Goal: Task Accomplishment & Management: Use online tool/utility

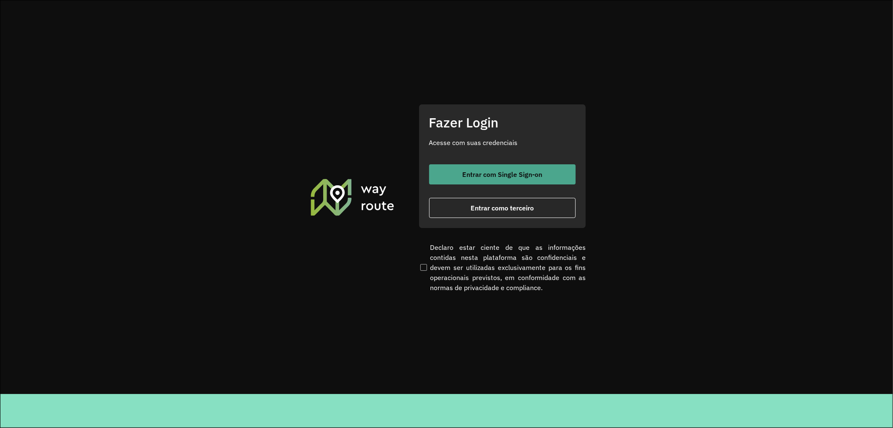
click at [512, 168] on button "Entrar com Single Sign-on" at bounding box center [502, 174] width 147 height 20
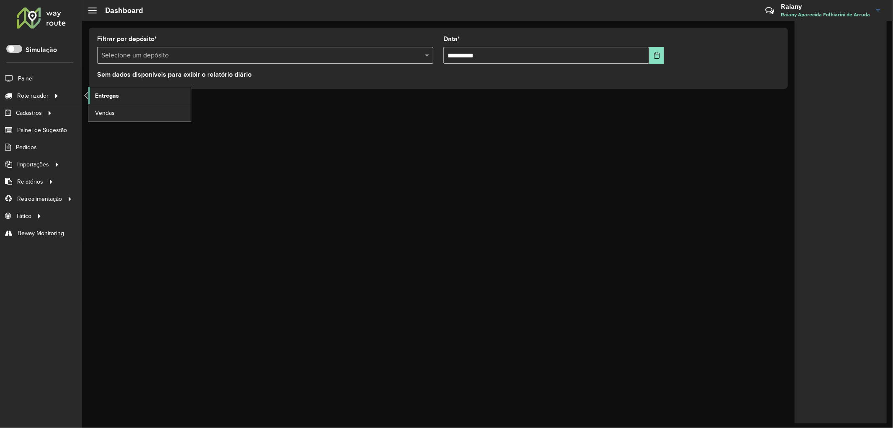
click at [109, 95] on span "Entregas" at bounding box center [107, 95] width 24 height 9
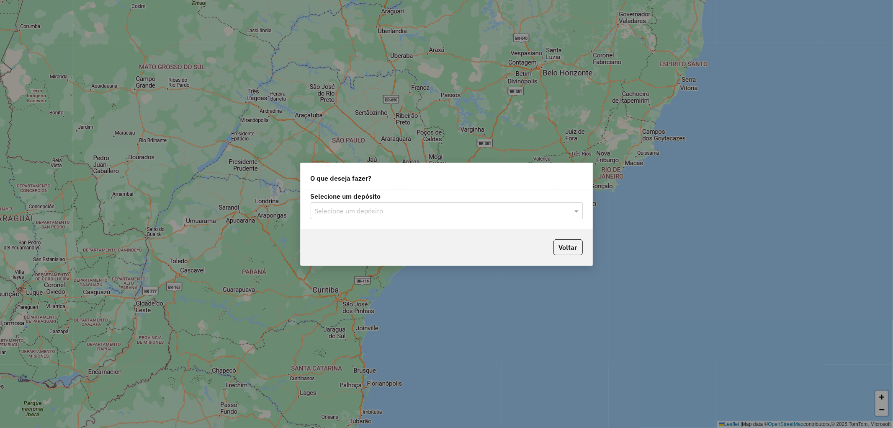
click at [354, 209] on input "text" at bounding box center [438, 211] width 247 height 10
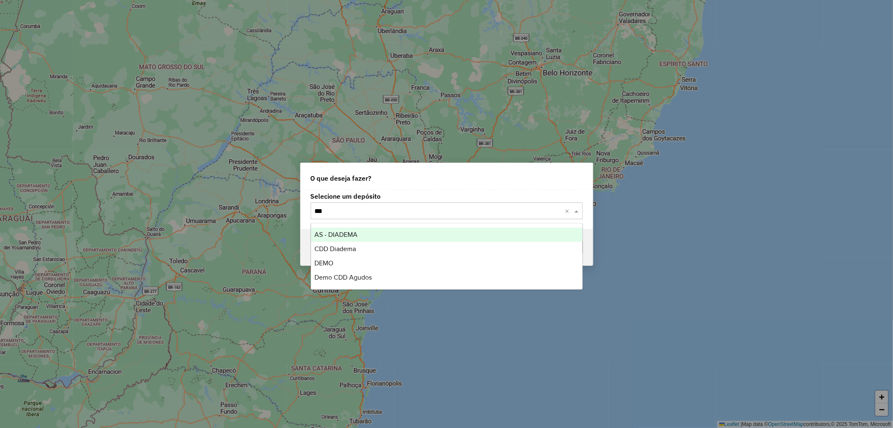
type input "****"
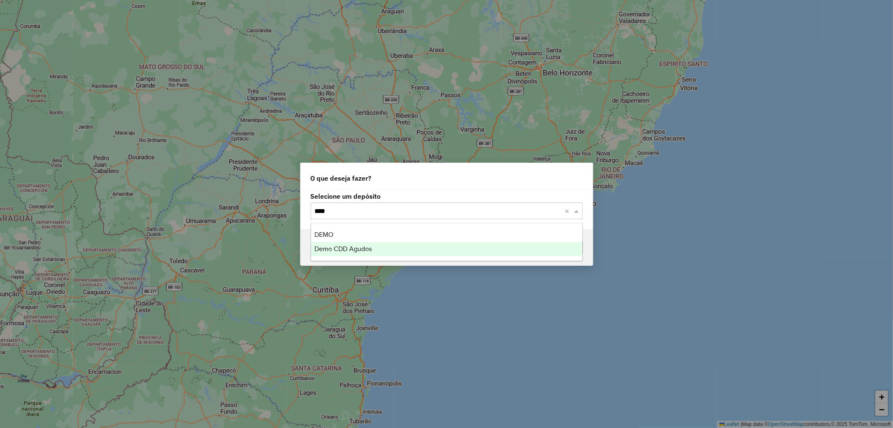
click at [340, 245] on span "Demo CDD Agudos" at bounding box center [343, 248] width 57 height 7
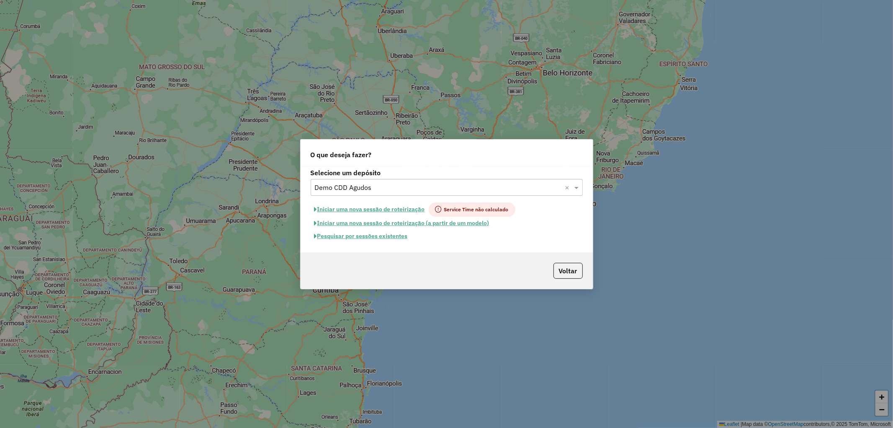
click at [357, 236] on button "Pesquisar por sessões existentes" at bounding box center [361, 236] width 101 height 13
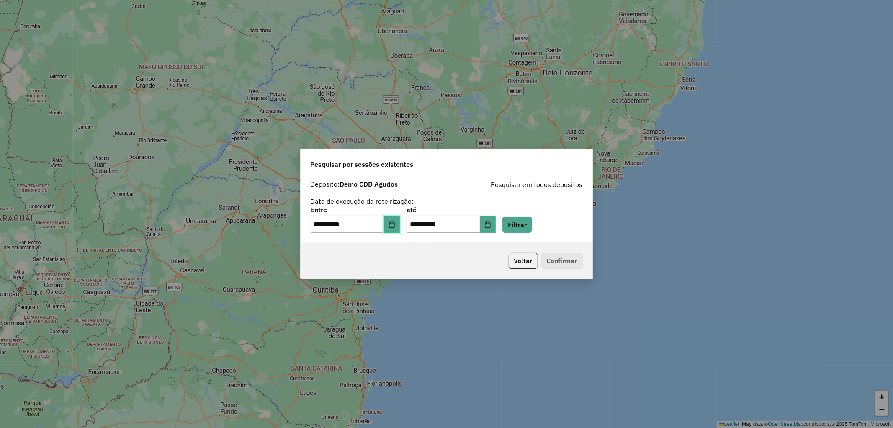
click at [395, 224] on icon "Choose Date" at bounding box center [392, 224] width 7 height 7
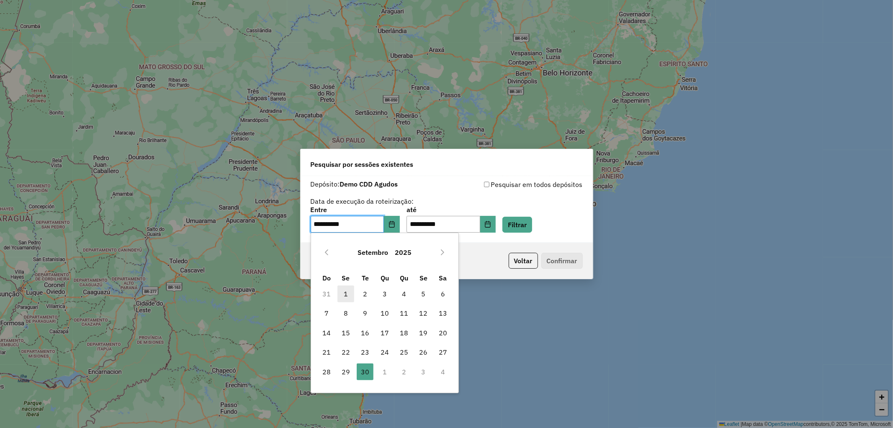
click at [350, 289] on span "1" at bounding box center [346, 293] width 17 height 17
type input "**********"
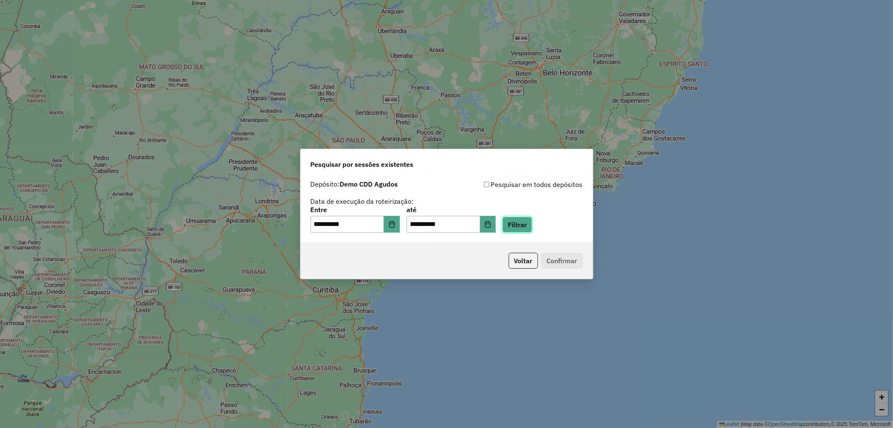
click at [531, 228] on button "Filtrar" at bounding box center [518, 225] width 30 height 16
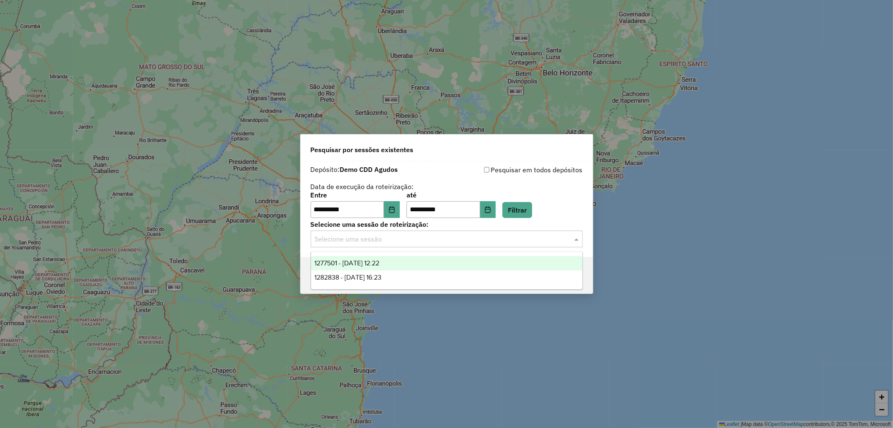
click at [371, 241] on input "text" at bounding box center [438, 239] width 247 height 10
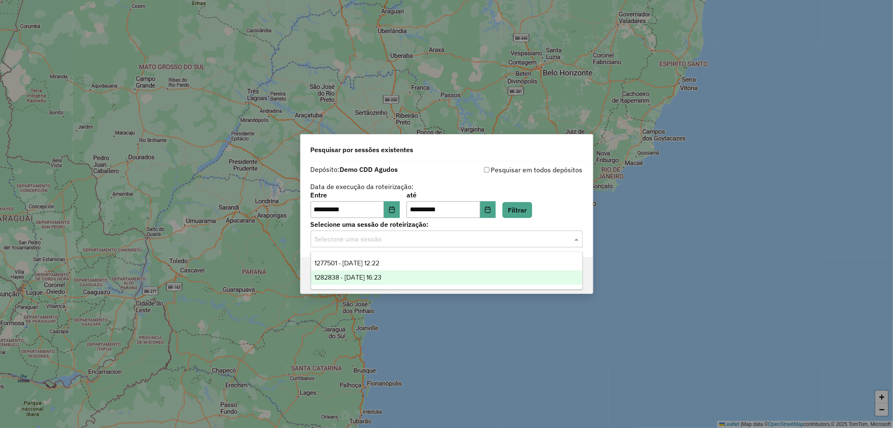
click at [371, 279] on span "1282838 - 26/09/2025 16:23" at bounding box center [348, 276] width 67 height 7
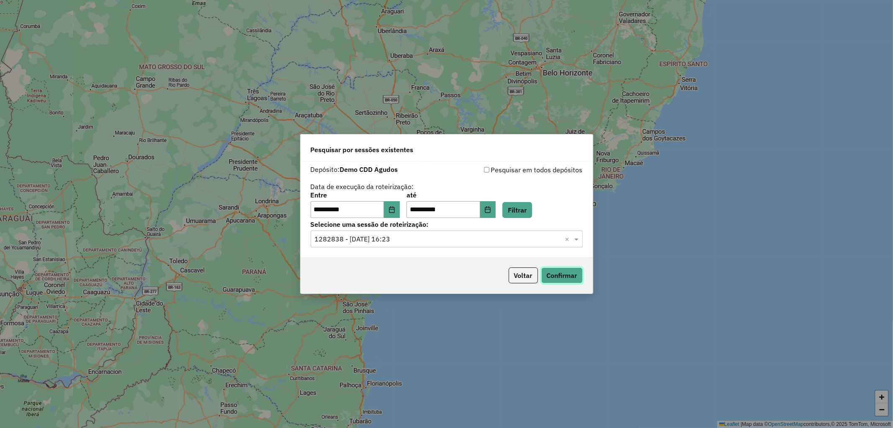
click at [570, 277] on button "Confirmar" at bounding box center [562, 275] width 41 height 16
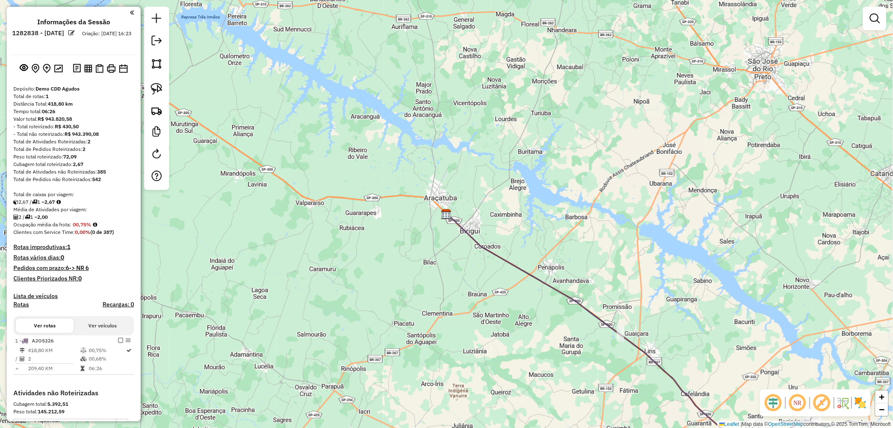
click at [46, 294] on h4 "Lista de veículos" at bounding box center [73, 295] width 121 height 7
